Goal: Find specific page/section: Find specific page/section

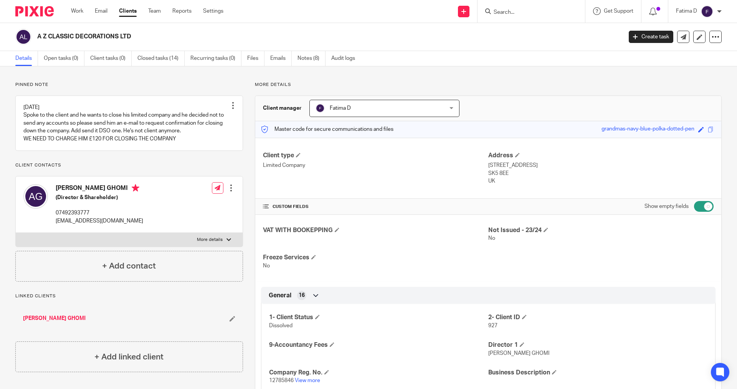
click at [511, 12] on input "Search" at bounding box center [527, 12] width 69 height 7
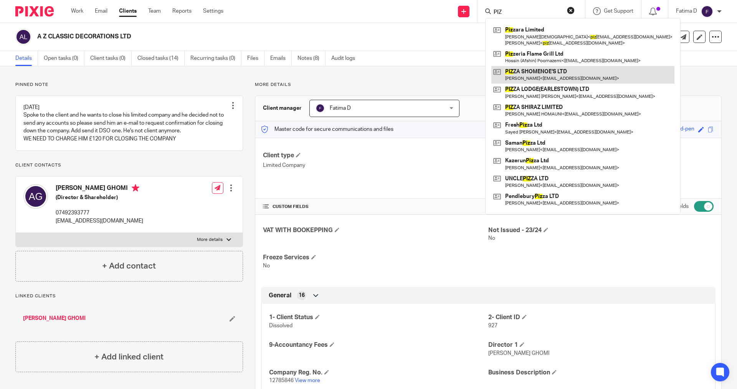
type input "PIZ"
click at [523, 70] on link at bounding box center [583, 75] width 183 height 18
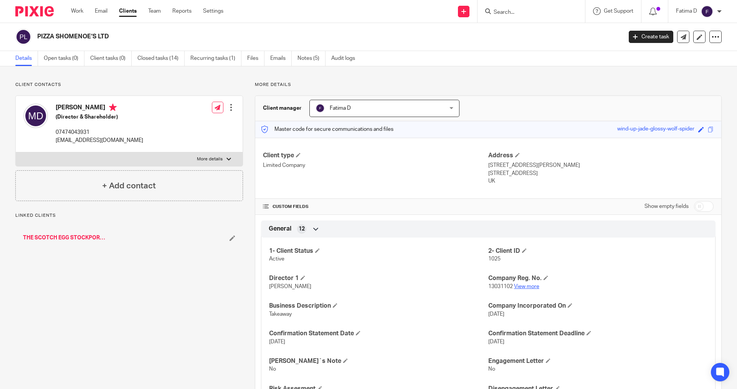
click at [531, 286] on link "View more" at bounding box center [526, 286] width 25 height 5
